Goal: Task Accomplishment & Management: Complete application form

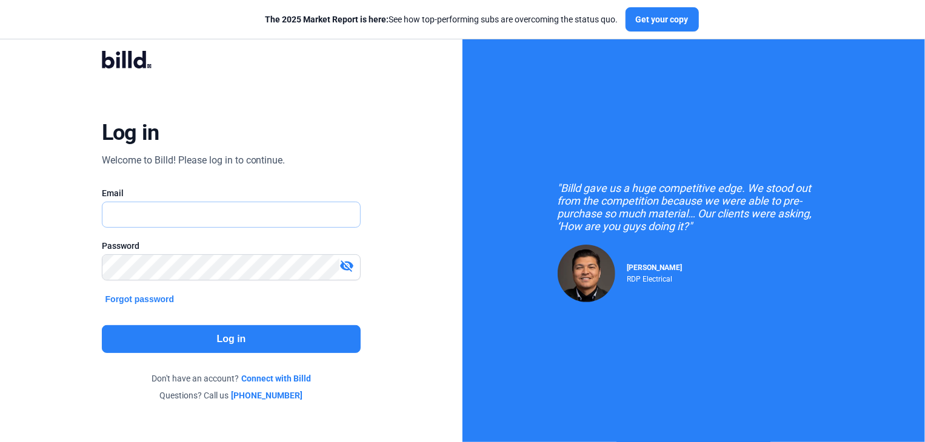
click at [242, 213] on input "text" at bounding box center [231, 214] width 258 height 25
type input "[EMAIL_ADDRESS][DOMAIN_NAME]"
click at [237, 346] on button "Log in" at bounding box center [231, 339] width 259 height 28
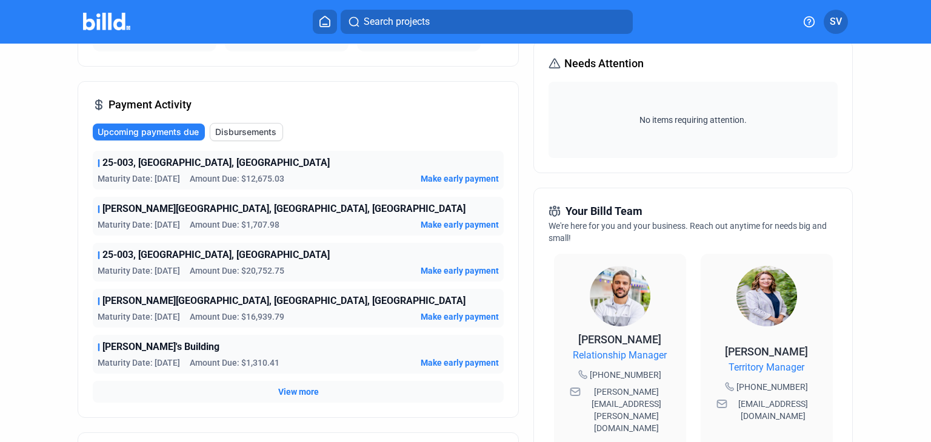
scroll to position [182, 0]
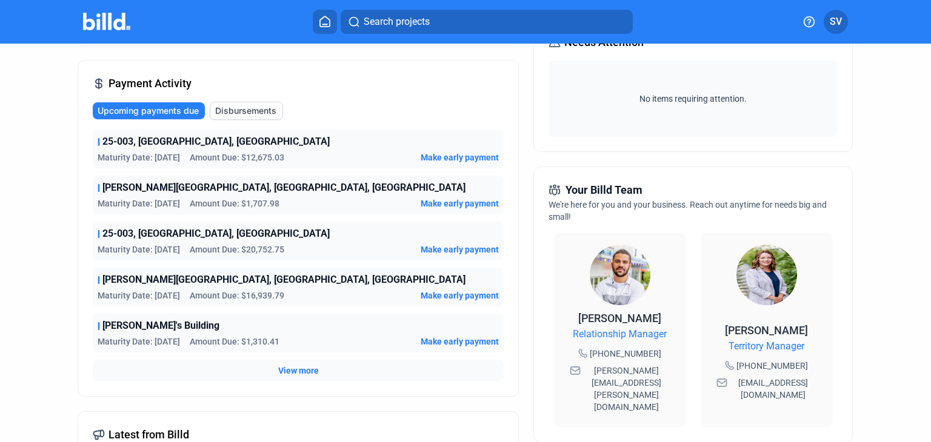
click at [305, 374] on span "View more" at bounding box center [298, 371] width 41 height 12
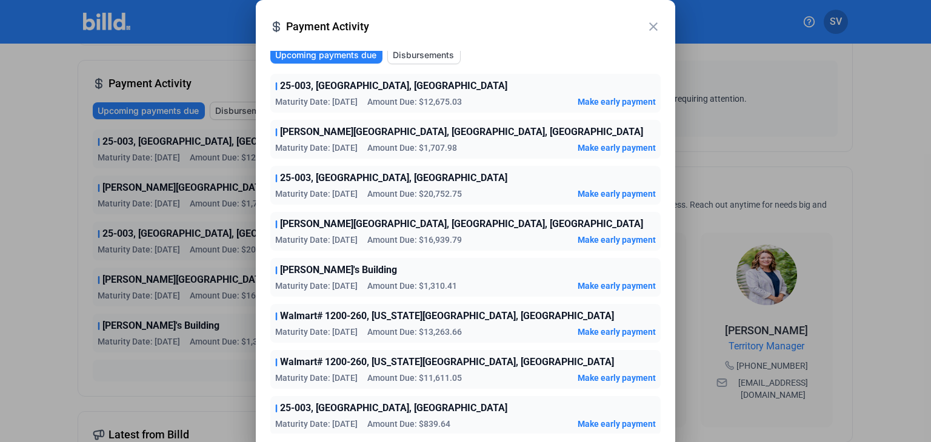
scroll to position [5, 0]
click at [656, 27] on mat-icon "close" at bounding box center [653, 26] width 15 height 15
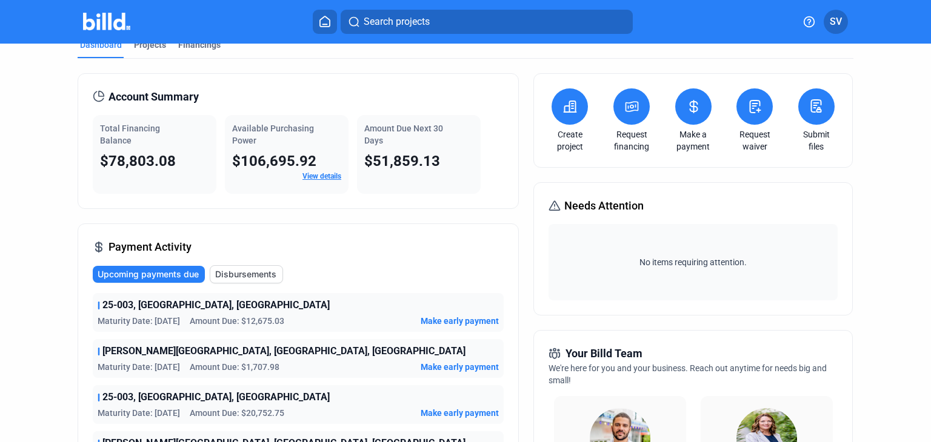
scroll to position [0, 0]
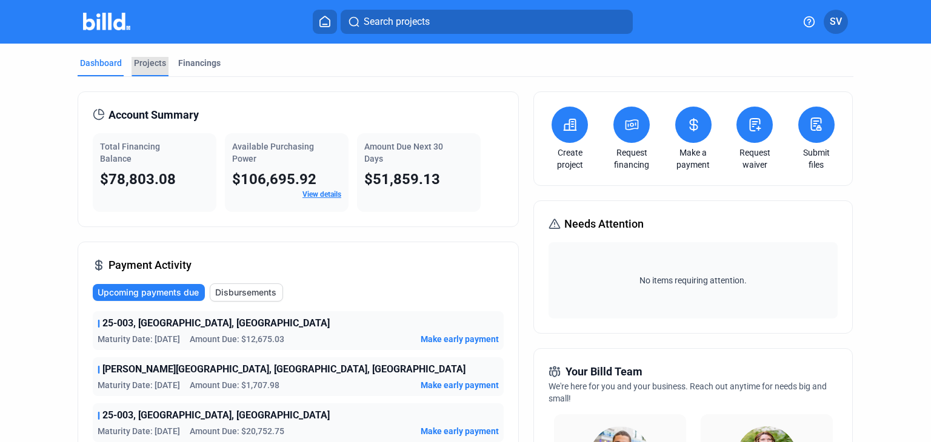
click at [148, 62] on div "Projects" at bounding box center [150, 63] width 32 height 12
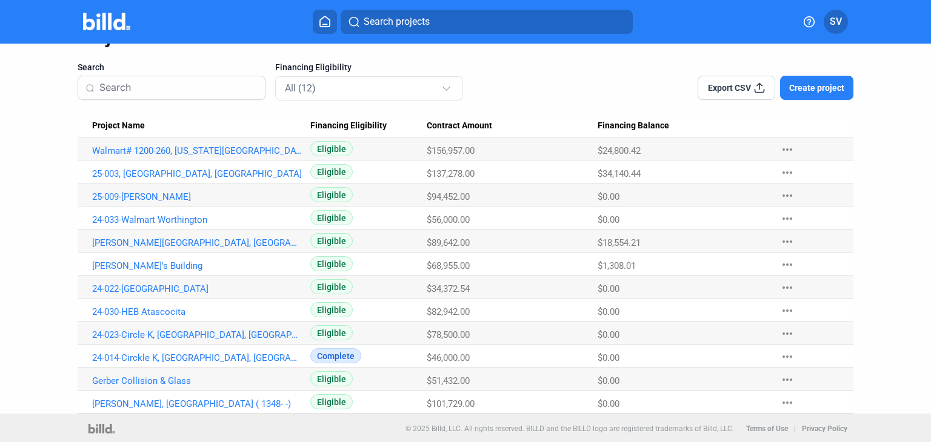
scroll to position [67, 0]
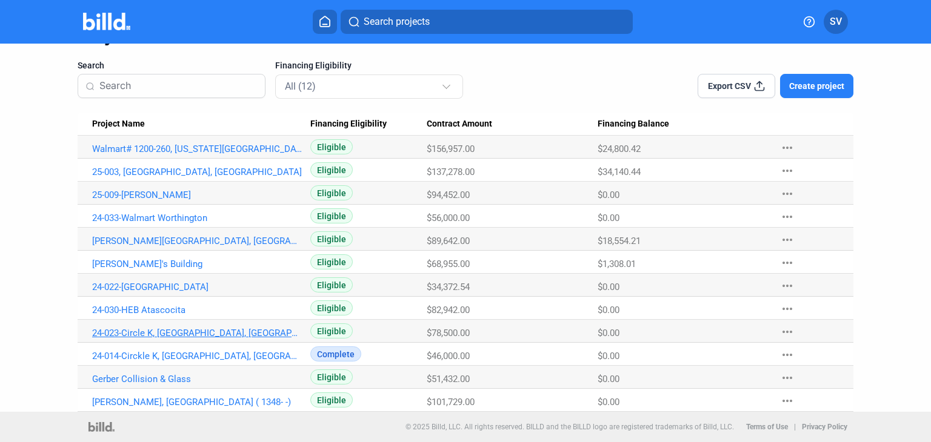
click at [170, 333] on link "24-023-Circle K, [GEOGRAPHIC_DATA], [GEOGRAPHIC_DATA]" at bounding box center [197, 333] width 210 height 11
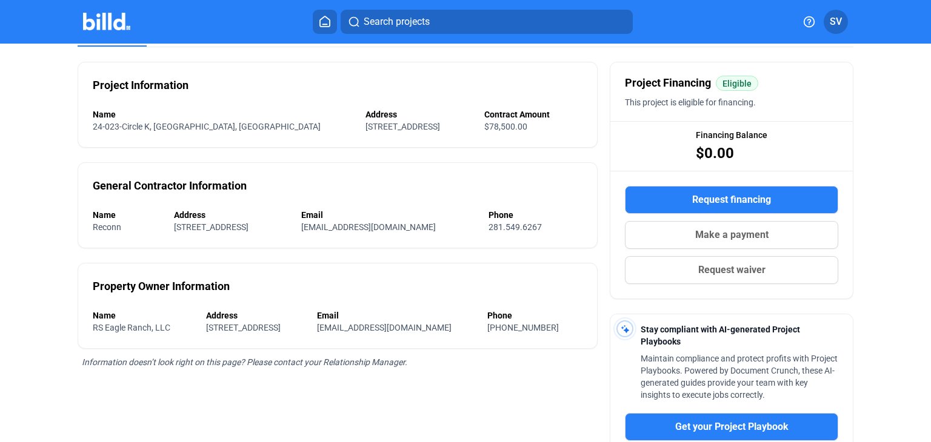
scroll to position [61, 0]
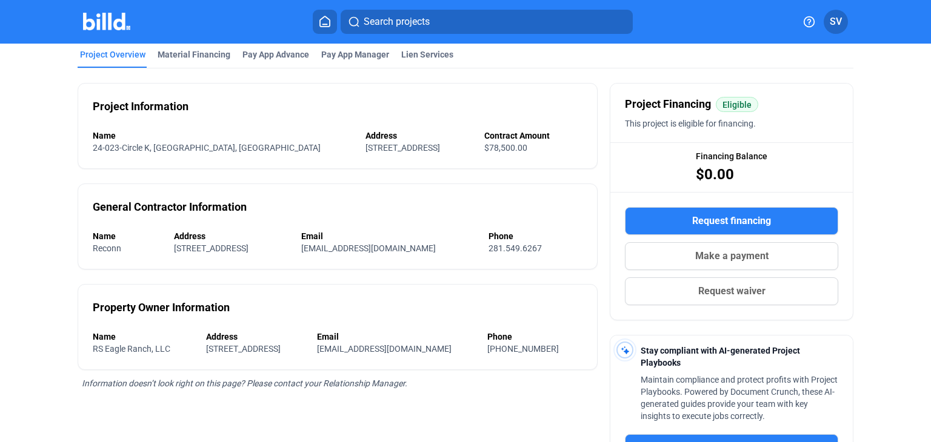
click at [710, 292] on span "Request waiver" at bounding box center [731, 291] width 67 height 15
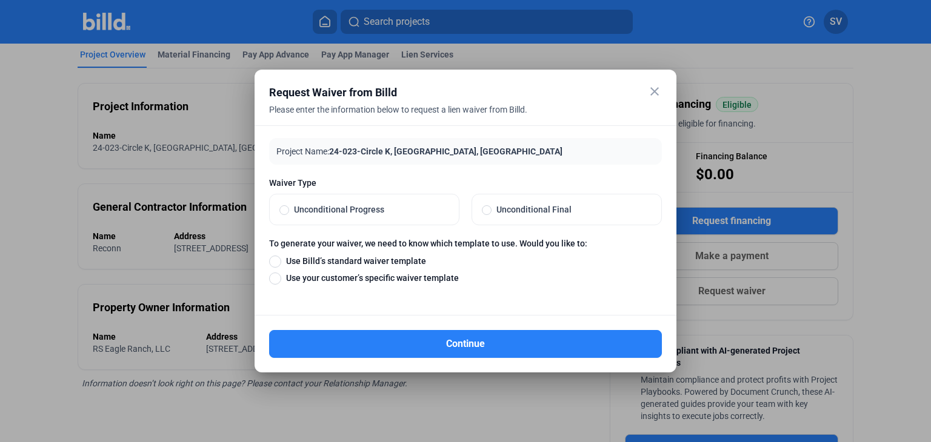
click at [490, 210] on span at bounding box center [487, 210] width 10 height 10
click at [490, 210] on input "Unconditional Final" at bounding box center [487, 209] width 10 height 11
radio input "true"
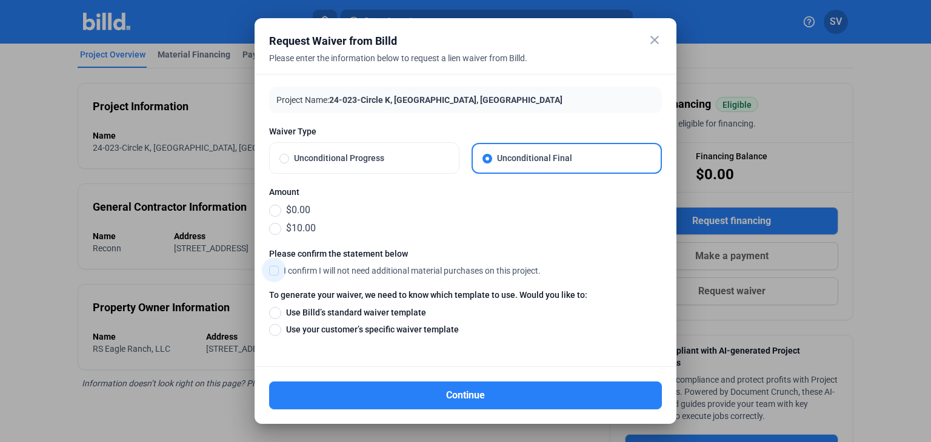
click at [276, 270] on span at bounding box center [274, 270] width 10 height 11
click at [0, 0] on input "I confirm I will not need additional material purchases on this project." at bounding box center [0, 0] width 0 height 0
click at [273, 313] on span at bounding box center [275, 313] width 12 height 12
click at [273, 313] on input "Use Billd’s standard waiver template" at bounding box center [275, 312] width 12 height 13
radio input "true"
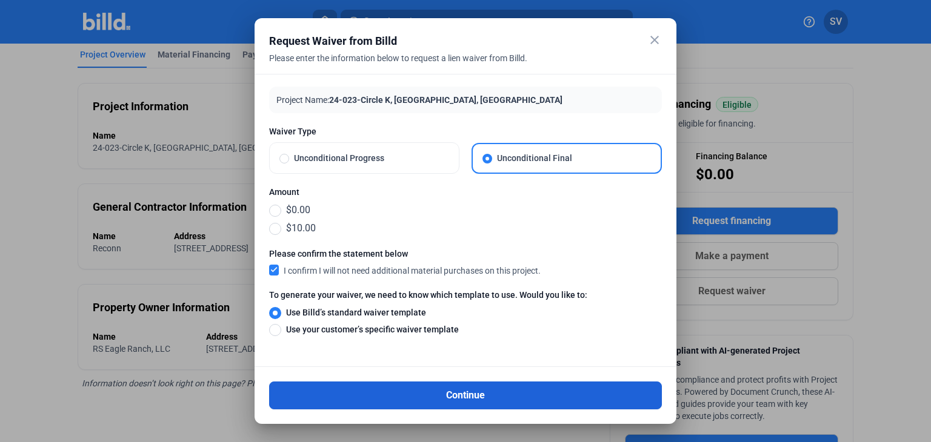
click at [461, 392] on button "Continue" at bounding box center [465, 396] width 393 height 28
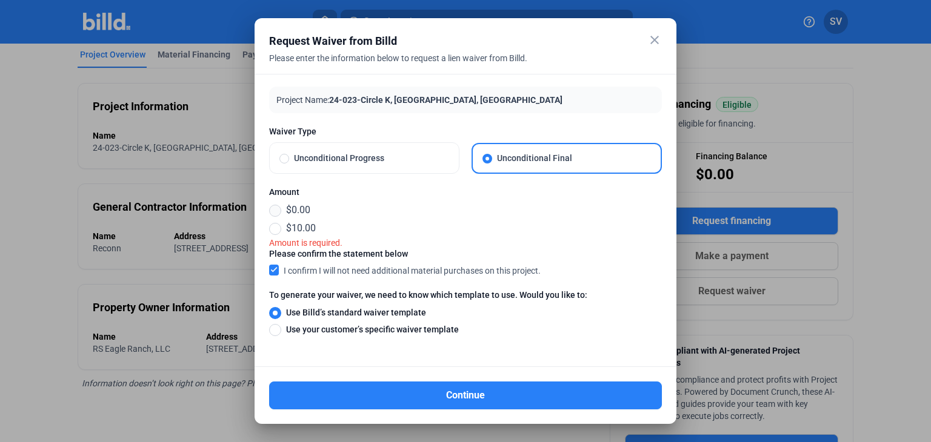
click at [276, 212] on span at bounding box center [275, 211] width 12 height 12
click at [276, 212] on input "$0.00" at bounding box center [275, 210] width 12 height 13
radio input "true"
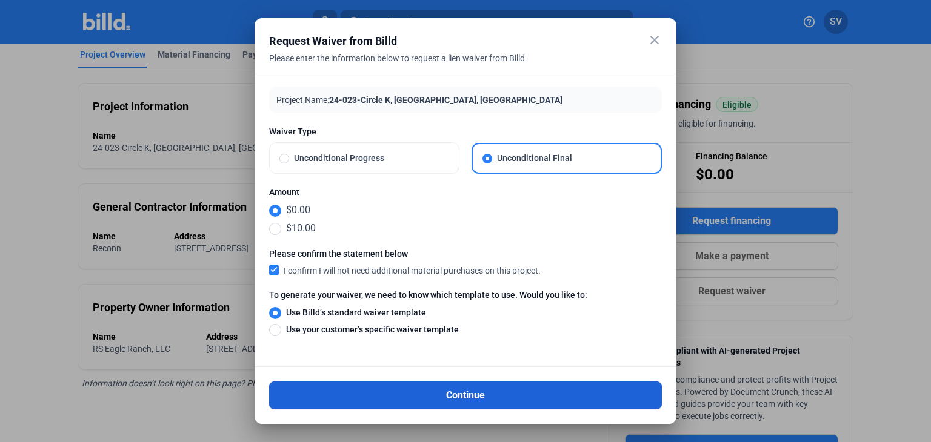
click at [475, 394] on button "Continue" at bounding box center [465, 396] width 393 height 28
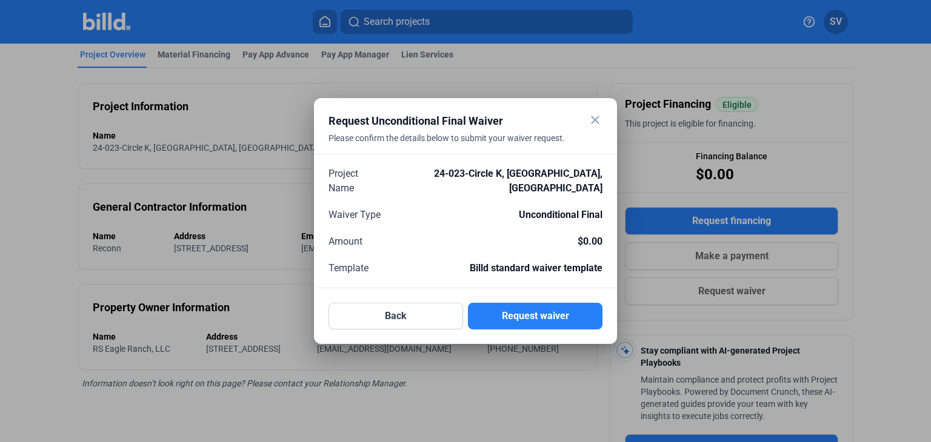
click at [592, 127] on mat-icon "close" at bounding box center [595, 120] width 15 height 15
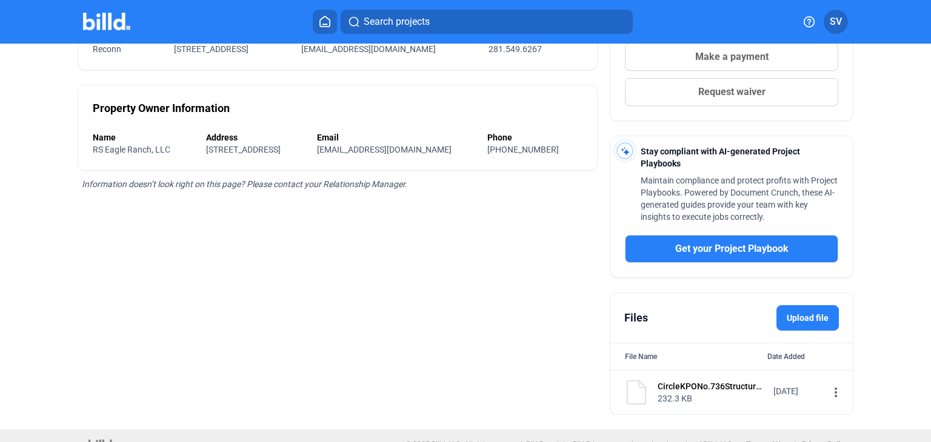
scroll to position [275, 0]
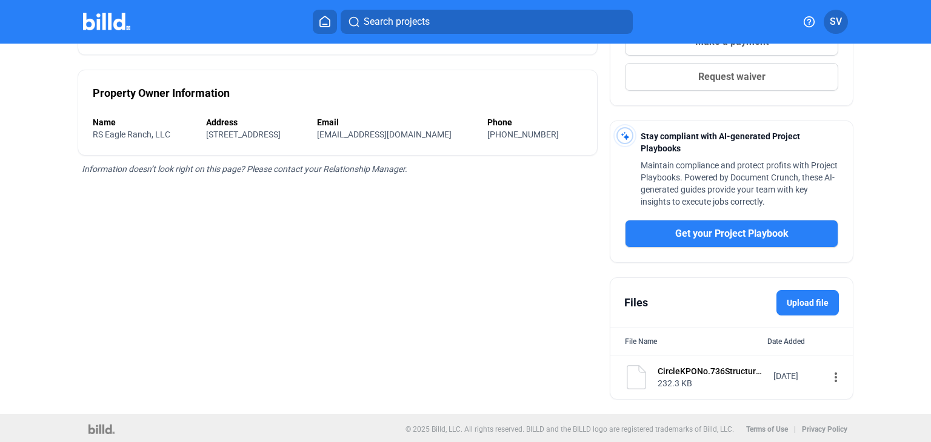
click at [702, 366] on div "CircleKPONo.736StructuralSteelPackageSteelErection.PDF" at bounding box center [712, 371] width 108 height 12
click at [636, 376] on img at bounding box center [636, 377] width 24 height 24
click at [829, 377] on mat-icon "more_vert" at bounding box center [836, 377] width 15 height 15
click at [689, 398] on span "View" at bounding box center [683, 397] width 18 height 9
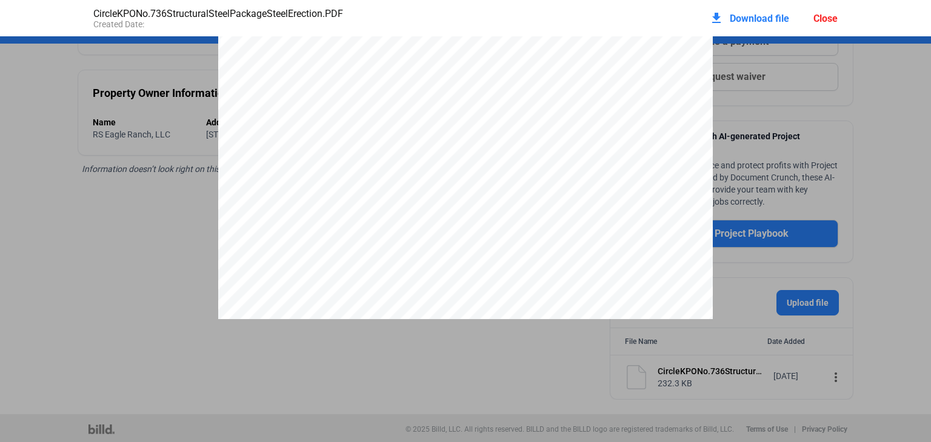
scroll to position [1521, 0]
click at [547, 379] on pdf-viewer "Purchase Order [STREET_ADDRESS] [GEOGRAPHIC_DATA] Phone: [PHONE_NUMBER] Date [D…" at bounding box center [465, 213] width 931 height 354
click at [866, 98] on div "Purchase Order [STREET_ADDRESS] [GEOGRAPHIC_DATA] Phone: [PHONE_NUMBER] Date [D…" at bounding box center [465, 425] width 931 height 3819
click at [821, 16] on div "Close" at bounding box center [825, 19] width 24 height 12
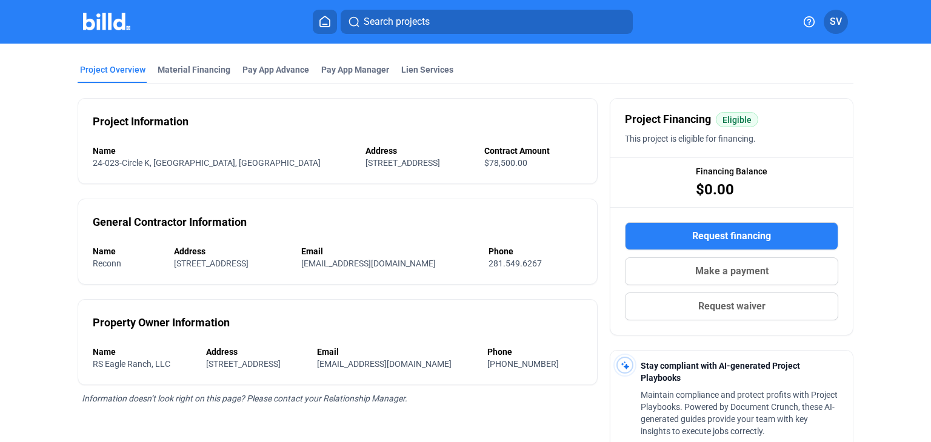
scroll to position [121, 0]
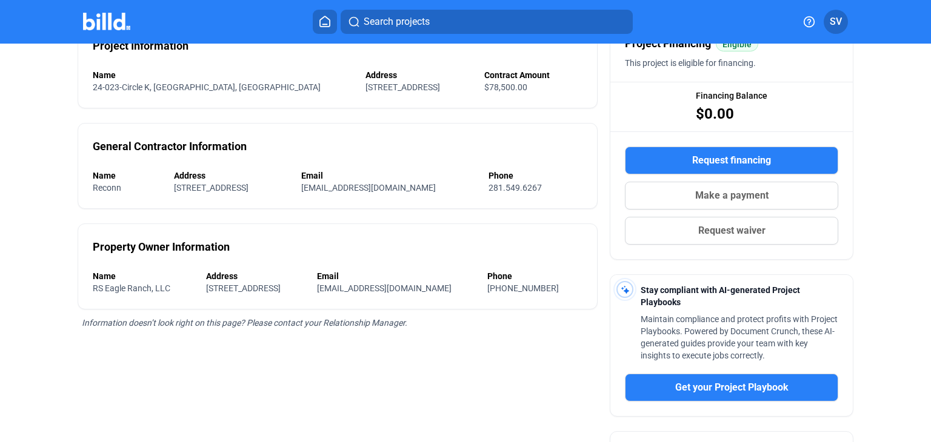
click at [683, 243] on button "Request waiver" at bounding box center [731, 231] width 213 height 28
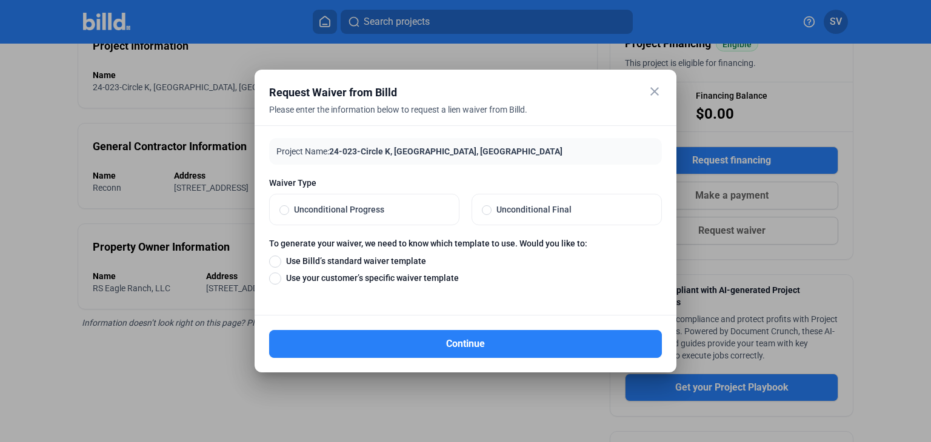
click at [489, 209] on span at bounding box center [487, 210] width 10 height 10
click at [489, 209] on input "Unconditional Final" at bounding box center [487, 209] width 10 height 11
radio input "true"
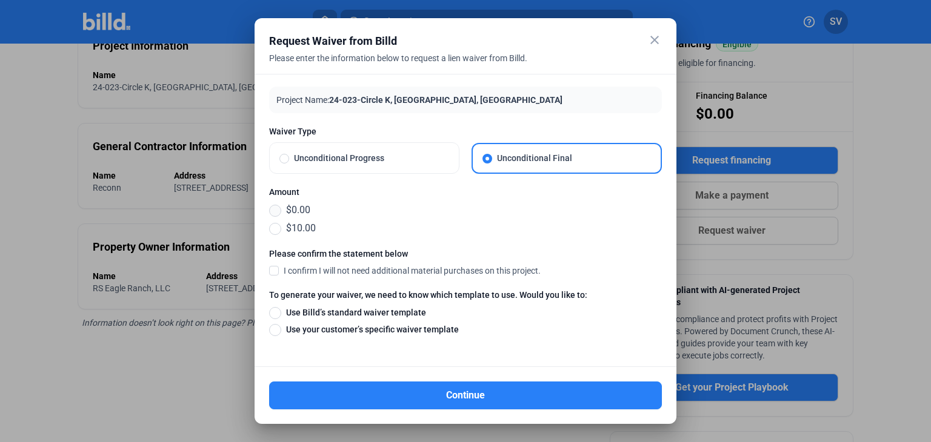
click at [275, 206] on span at bounding box center [275, 211] width 12 height 12
click at [275, 206] on input "$0.00" at bounding box center [275, 210] width 12 height 13
radio input "true"
click at [276, 270] on span at bounding box center [274, 270] width 10 height 11
click at [0, 0] on input "I confirm I will not need additional material purchases on this project." at bounding box center [0, 0] width 0 height 0
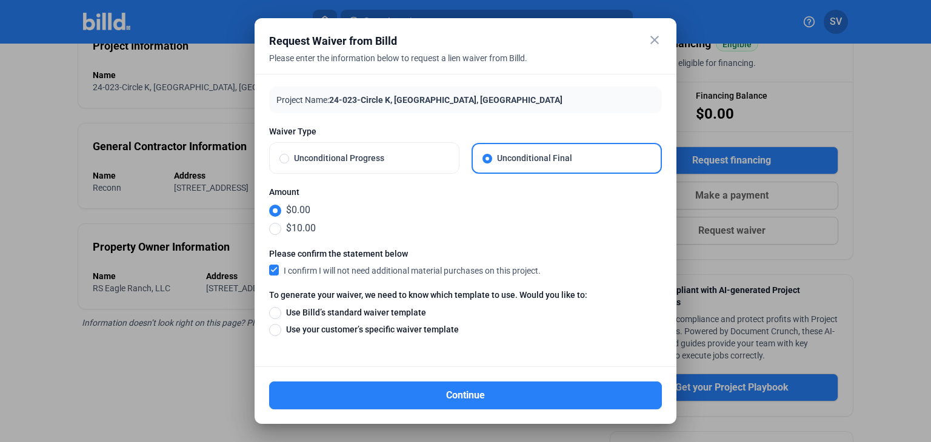
drag, startPoint x: 276, startPoint y: 313, endPoint x: 284, endPoint y: 311, distance: 7.7
click at [280, 313] on span at bounding box center [275, 313] width 12 height 12
click at [280, 313] on input "Use Billd’s standard waiver template" at bounding box center [275, 312] width 12 height 13
radio input "true"
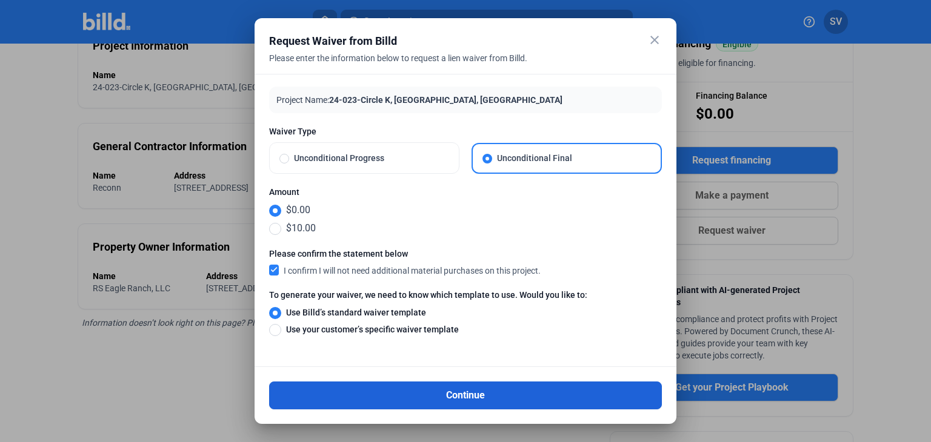
click at [475, 397] on button "Continue" at bounding box center [465, 396] width 393 height 28
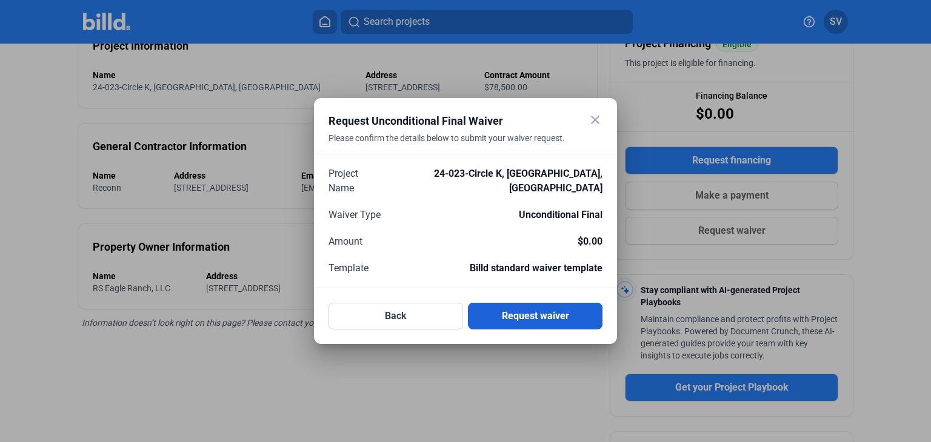
click at [523, 318] on button "Request waiver" at bounding box center [535, 316] width 135 height 27
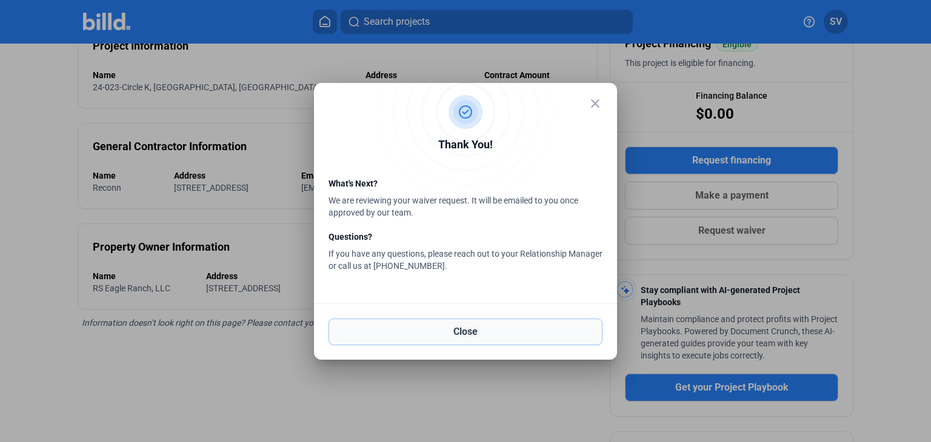
click at [464, 335] on button "Close" at bounding box center [466, 332] width 274 height 27
